Goal: Task Accomplishment & Management: Manage account settings

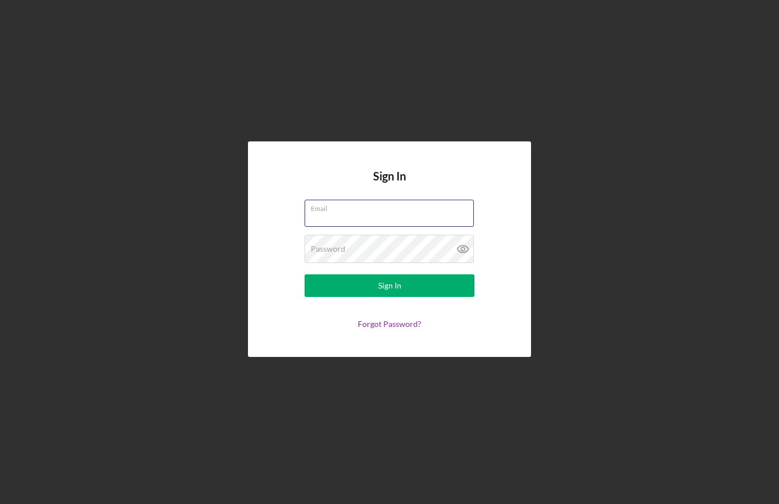
type input "[EMAIL_ADDRESS][DOMAIN_NAME]"
click at [389, 297] on button "Sign In" at bounding box center [389, 285] width 170 height 23
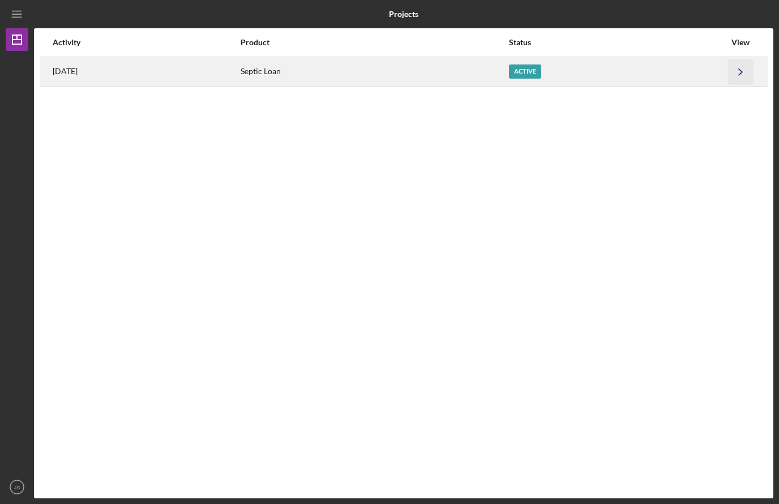
click at [749, 70] on icon "Icon/Navigate" at bounding box center [740, 71] width 25 height 25
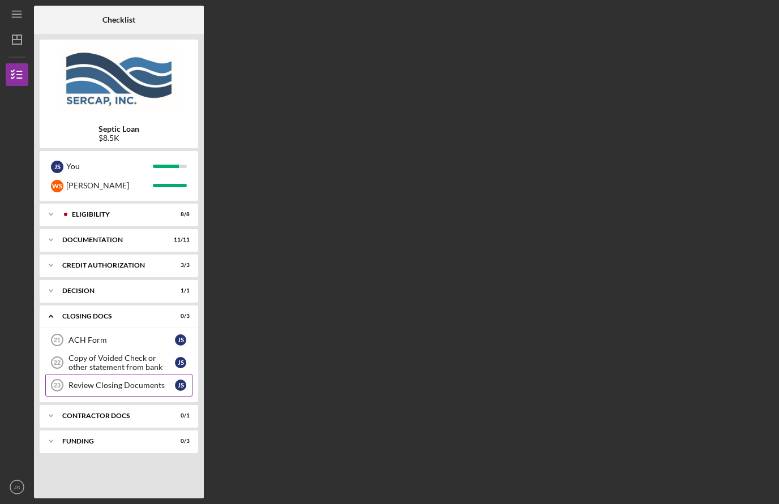
click at [131, 387] on div "Review Closing Documents" at bounding box center [121, 385] width 106 height 9
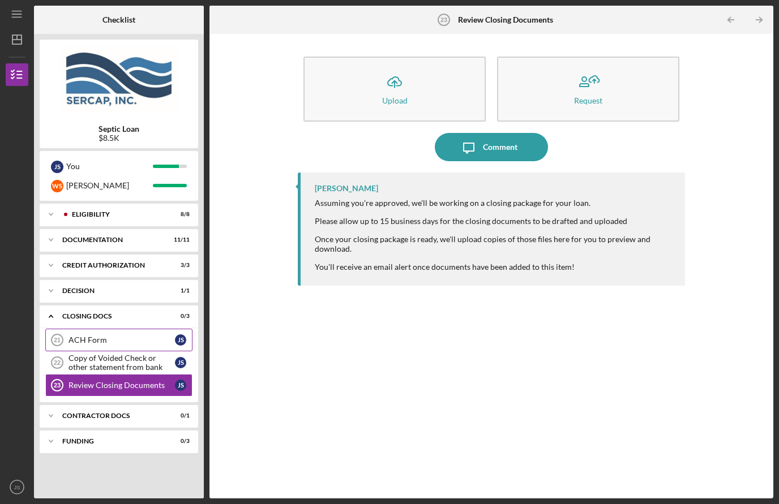
click at [175, 334] on div "J S" at bounding box center [183, 339] width 17 height 11
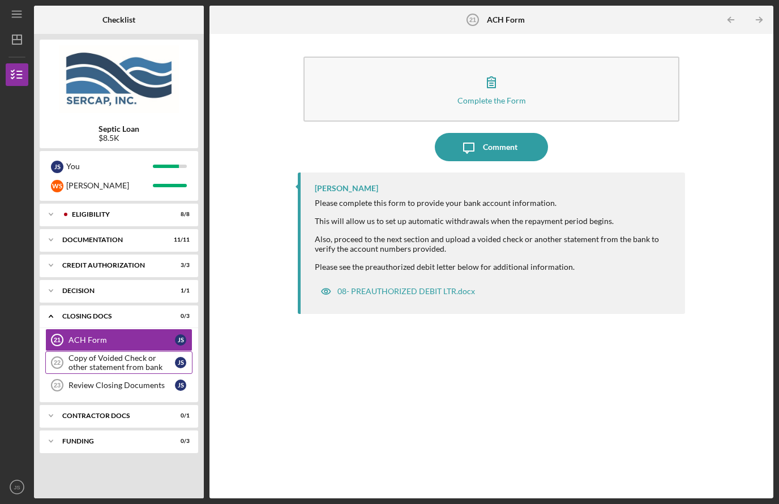
click at [134, 354] on div "Copy of Voided Check or other statement from bank" at bounding box center [121, 363] width 106 height 18
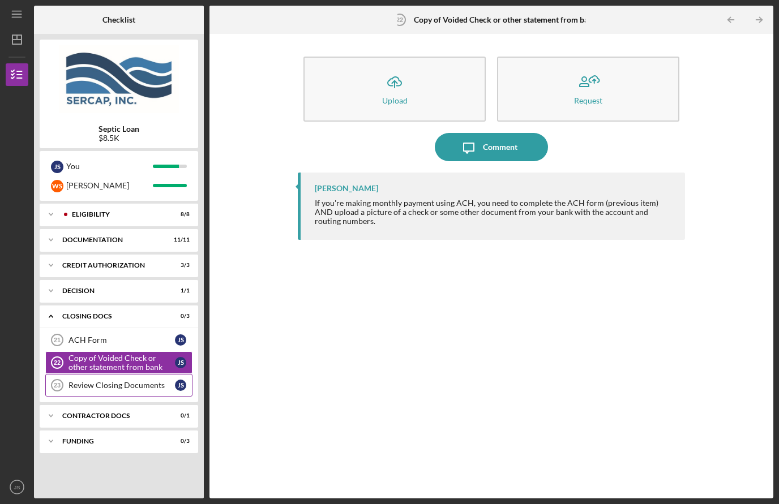
click at [143, 381] on div "Review Closing Documents" at bounding box center [121, 385] width 106 height 9
